Goal: Navigation & Orientation: Find specific page/section

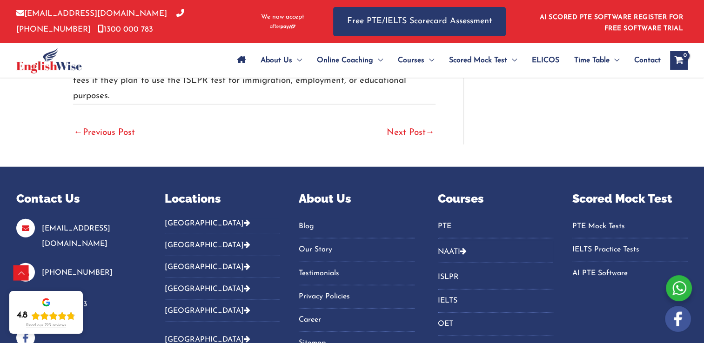
scroll to position [2376, 0]
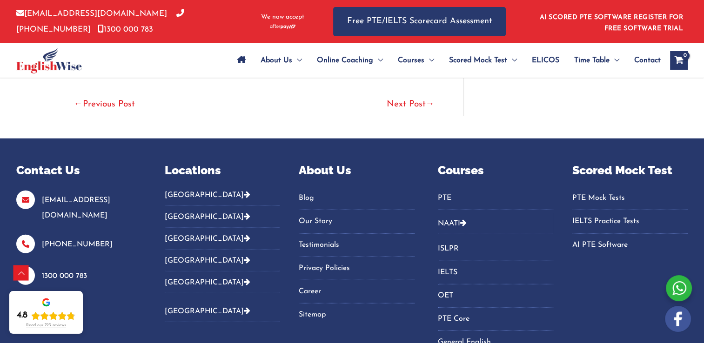
click at [182, 194] on button "[GEOGRAPHIC_DATA]" at bounding box center [223, 198] width 116 height 15
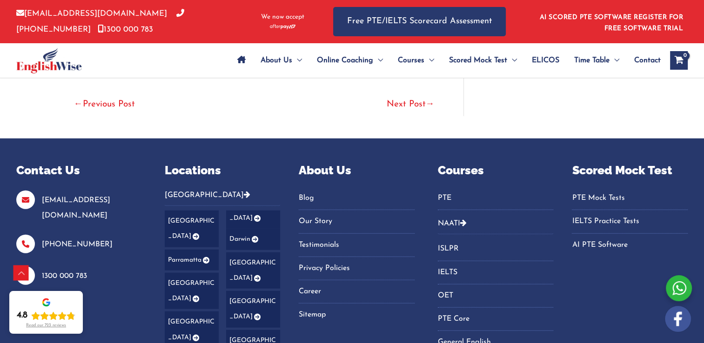
click at [188, 312] on link "[GEOGRAPHIC_DATA]" at bounding box center [192, 330] width 54 height 37
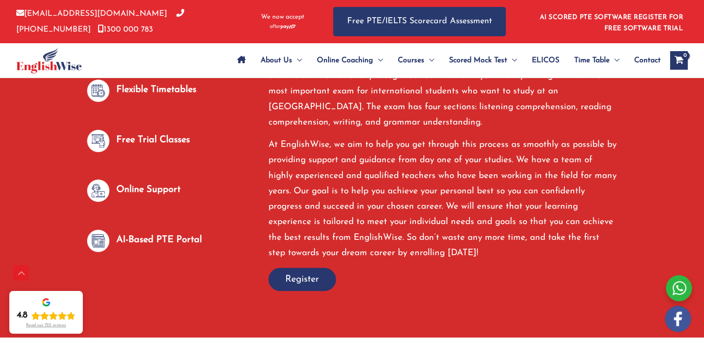
scroll to position [605, 0]
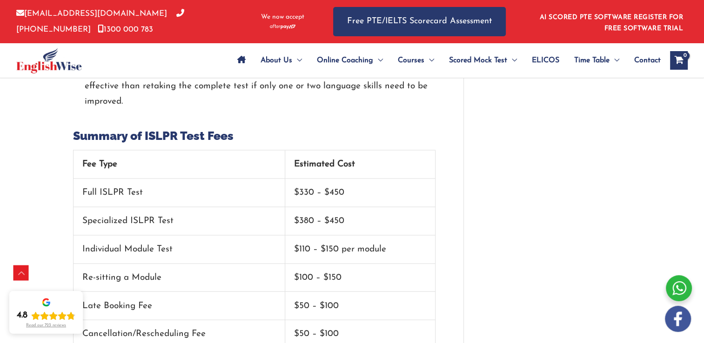
scroll to position [1957, 0]
